Goal: Task Accomplishment & Management: Manage account settings

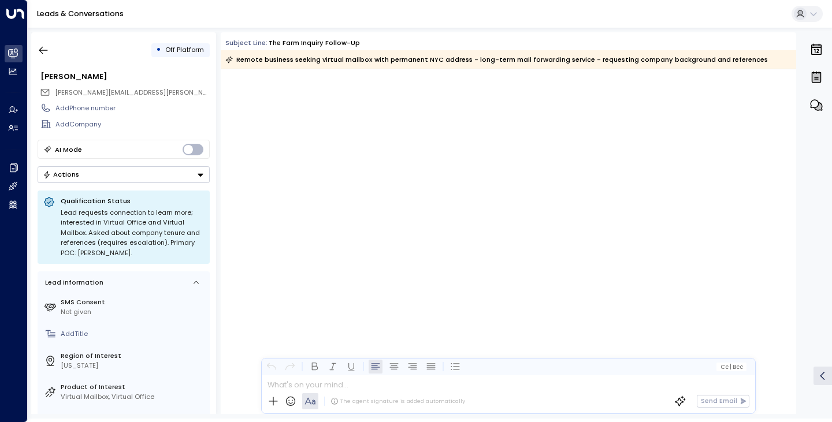
scroll to position [2078, 0]
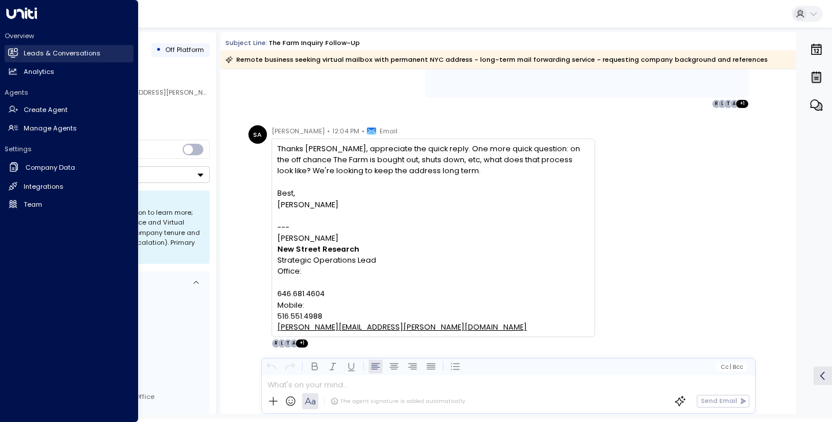
click at [71, 50] on h2 "Leads & Conversations" at bounding box center [62, 54] width 77 height 10
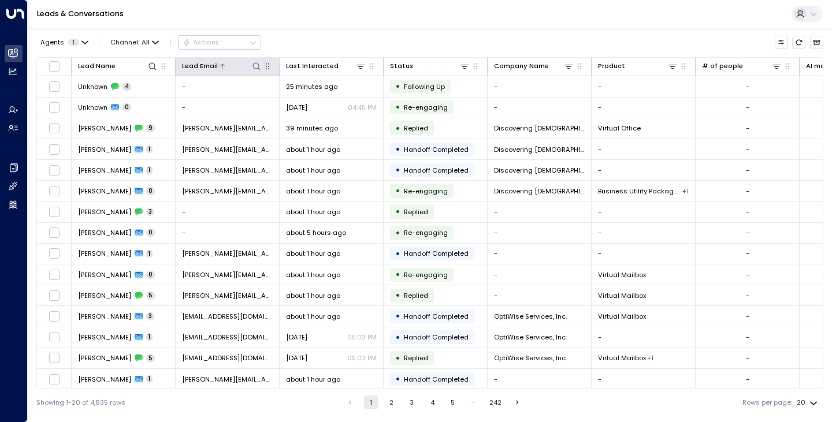
click at [254, 66] on icon at bounding box center [256, 66] width 9 height 9
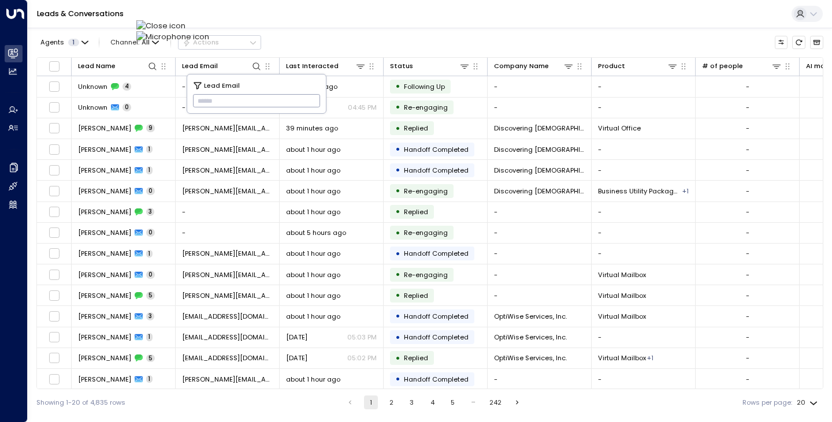
type input "**********"
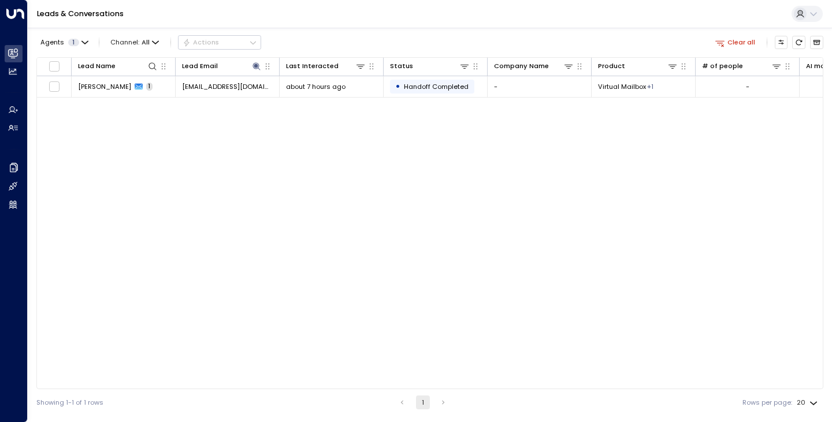
click at [84, 138] on div "Lead Name Lead Email Last Interacted Status Company Name Product # of people AI…" at bounding box center [429, 223] width 787 height 332
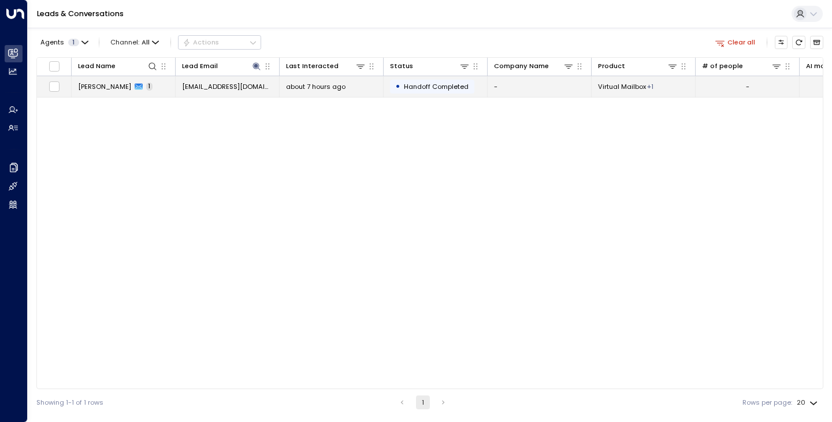
click at [98, 86] on span "[PERSON_NAME]" at bounding box center [104, 86] width 53 height 9
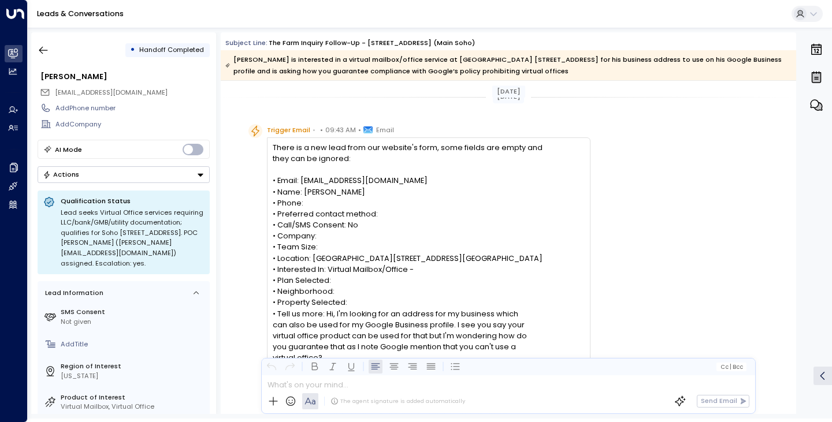
scroll to position [303, 0]
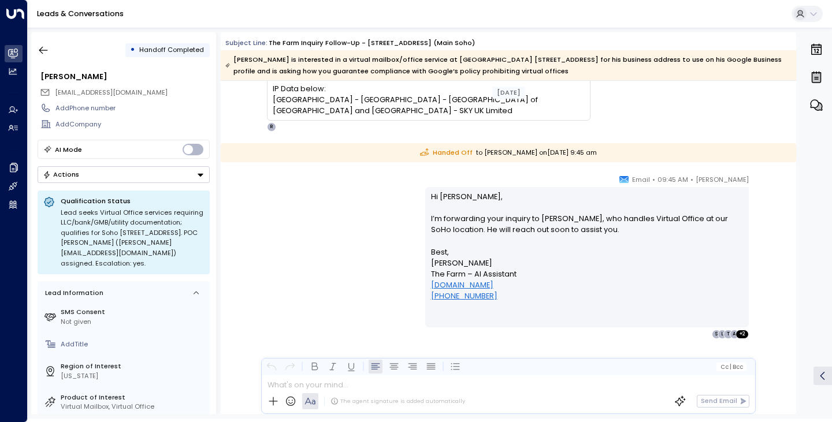
click at [327, 238] on div "[PERSON_NAME] • 09:45 AM • Email Hi [PERSON_NAME], I’m forwarding your inquiry …" at bounding box center [508, 256] width 527 height 165
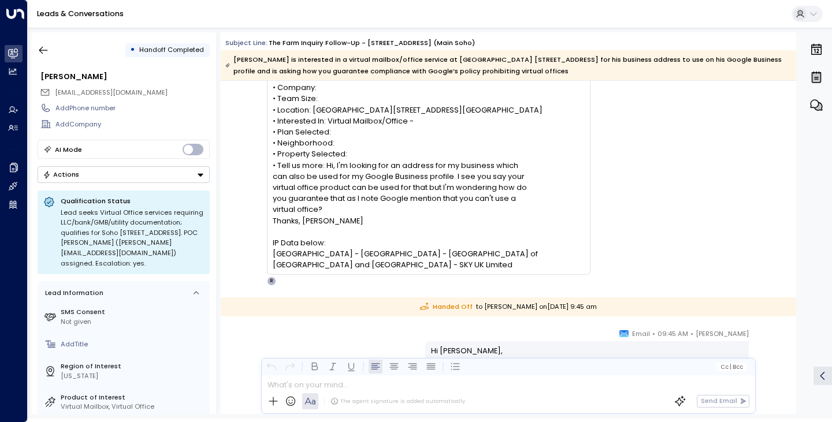
scroll to position [141, 0]
